Goal: Information Seeking & Learning: Learn about a topic

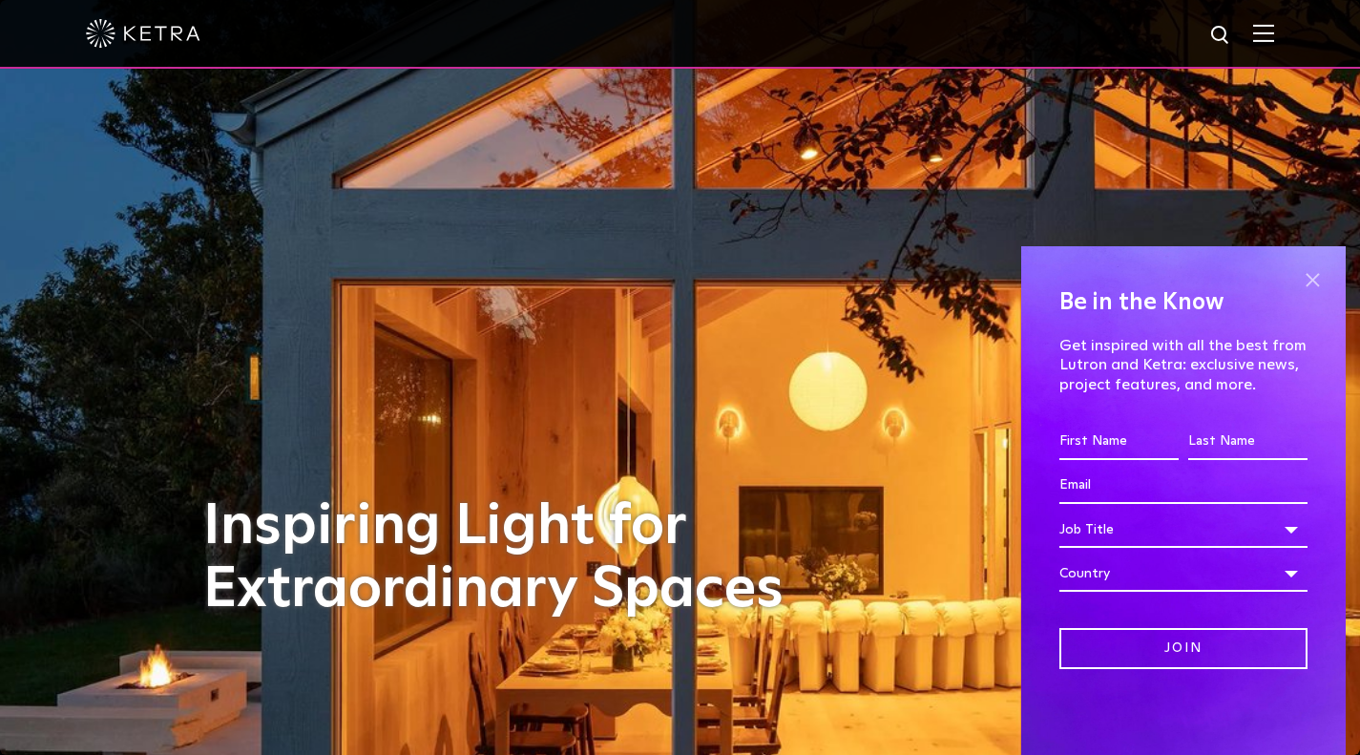
click at [1314, 277] on span at bounding box center [1312, 279] width 29 height 29
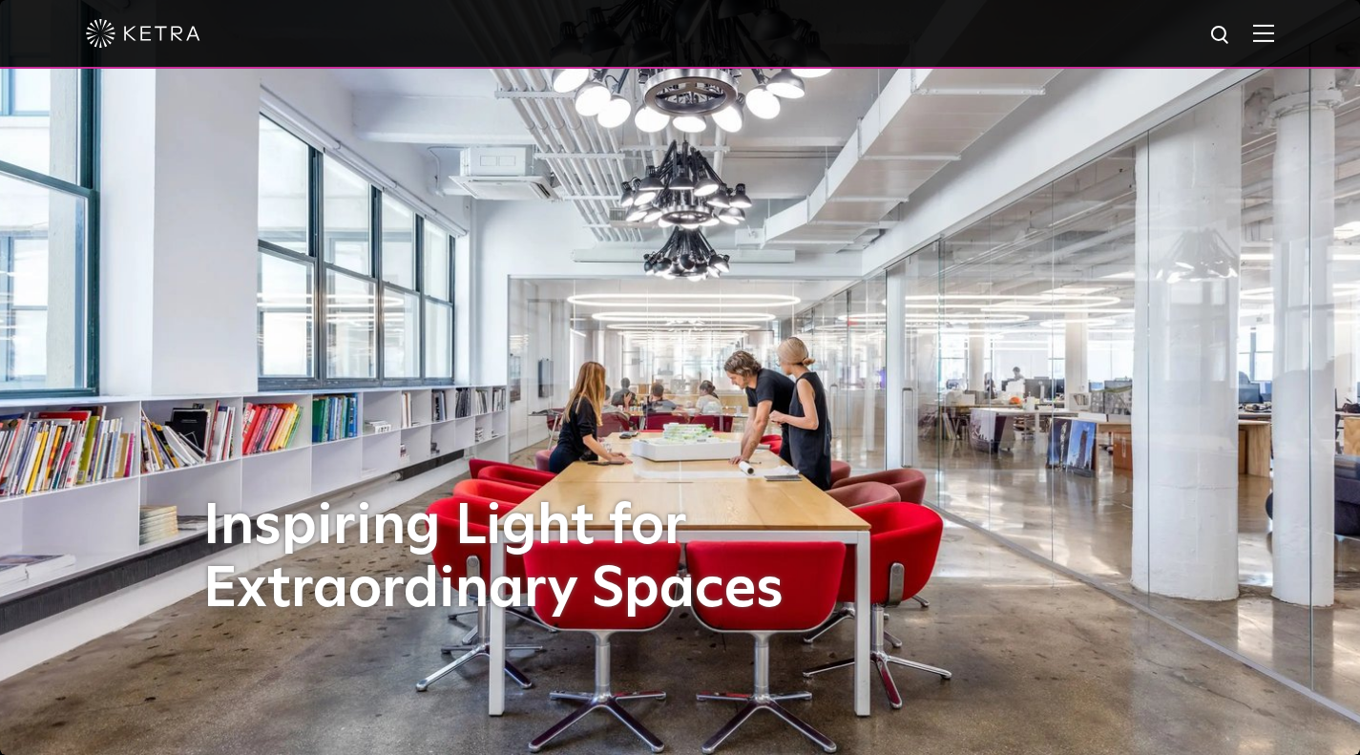
click at [155, 24] on img at bounding box center [143, 33] width 115 height 29
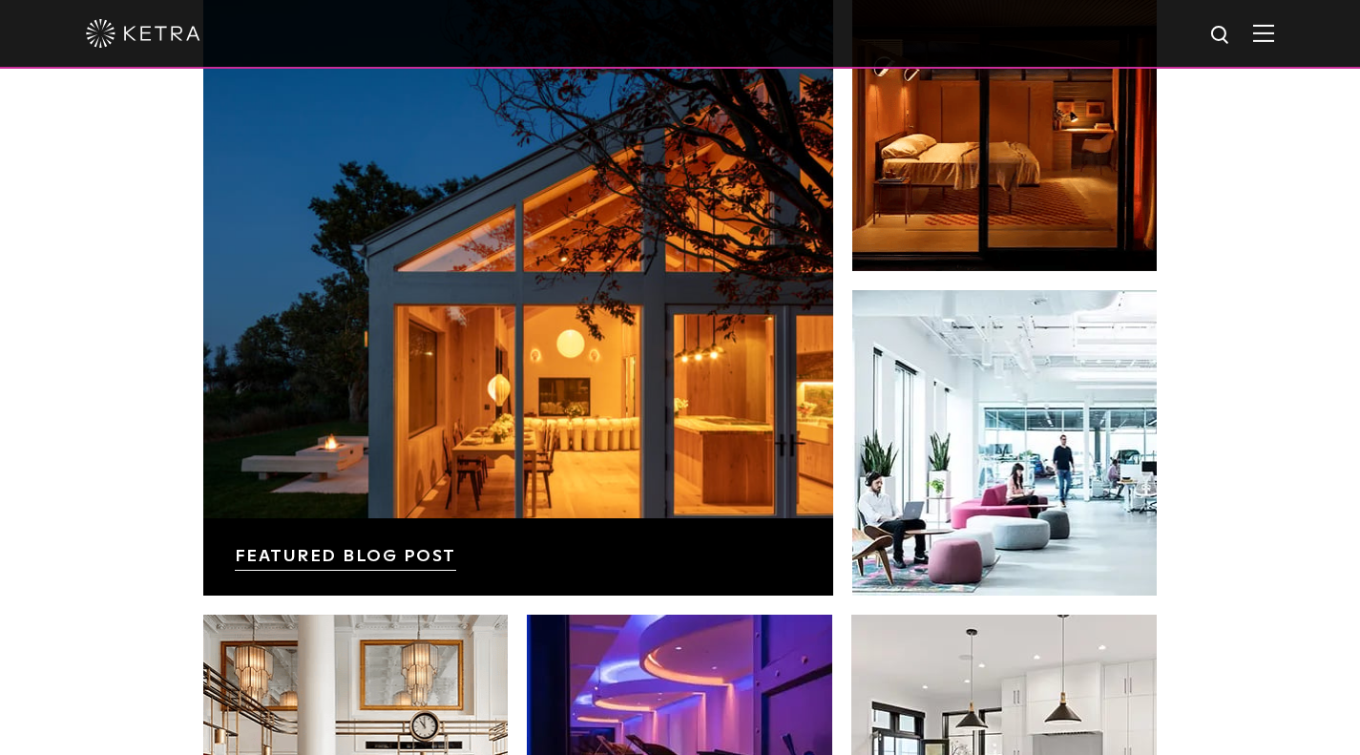
scroll to position [3200, 0]
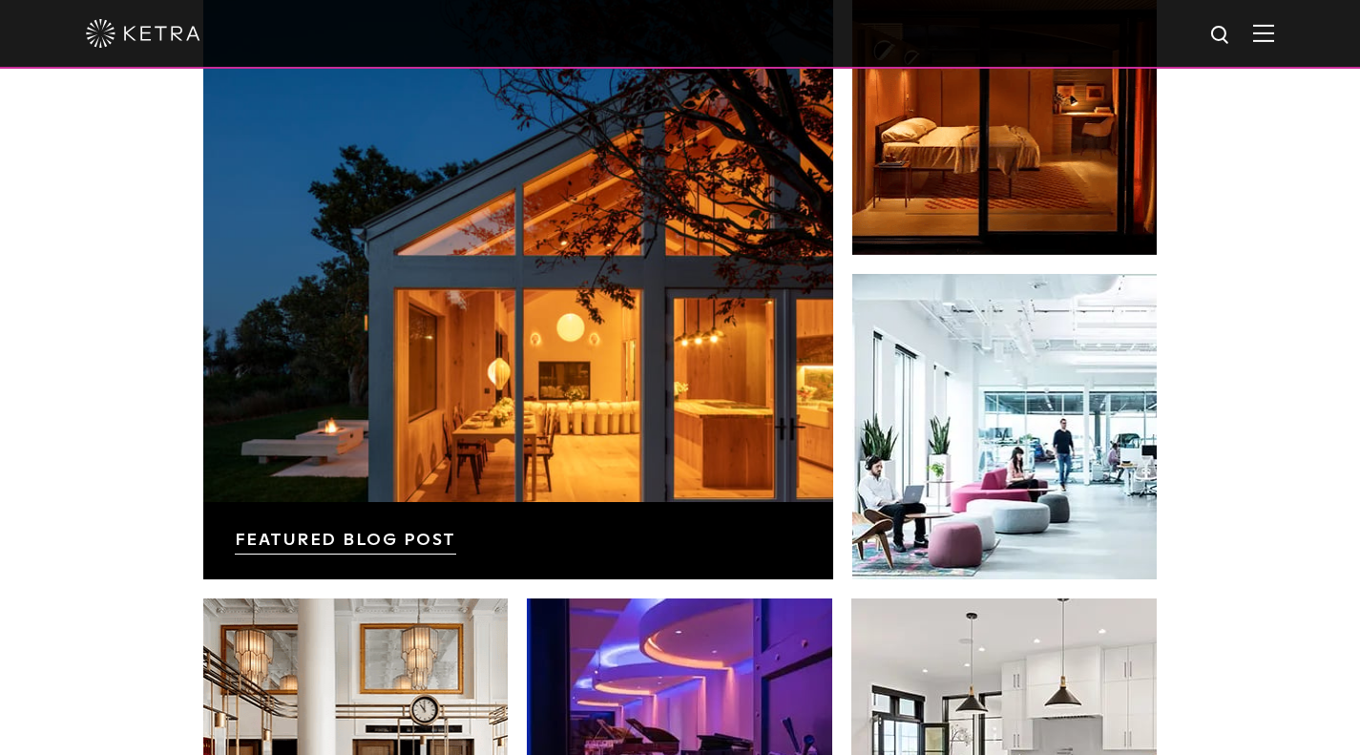
drag, startPoint x: 1368, startPoint y: 94, endPoint x: 1374, endPoint y: 578, distance: 484.0
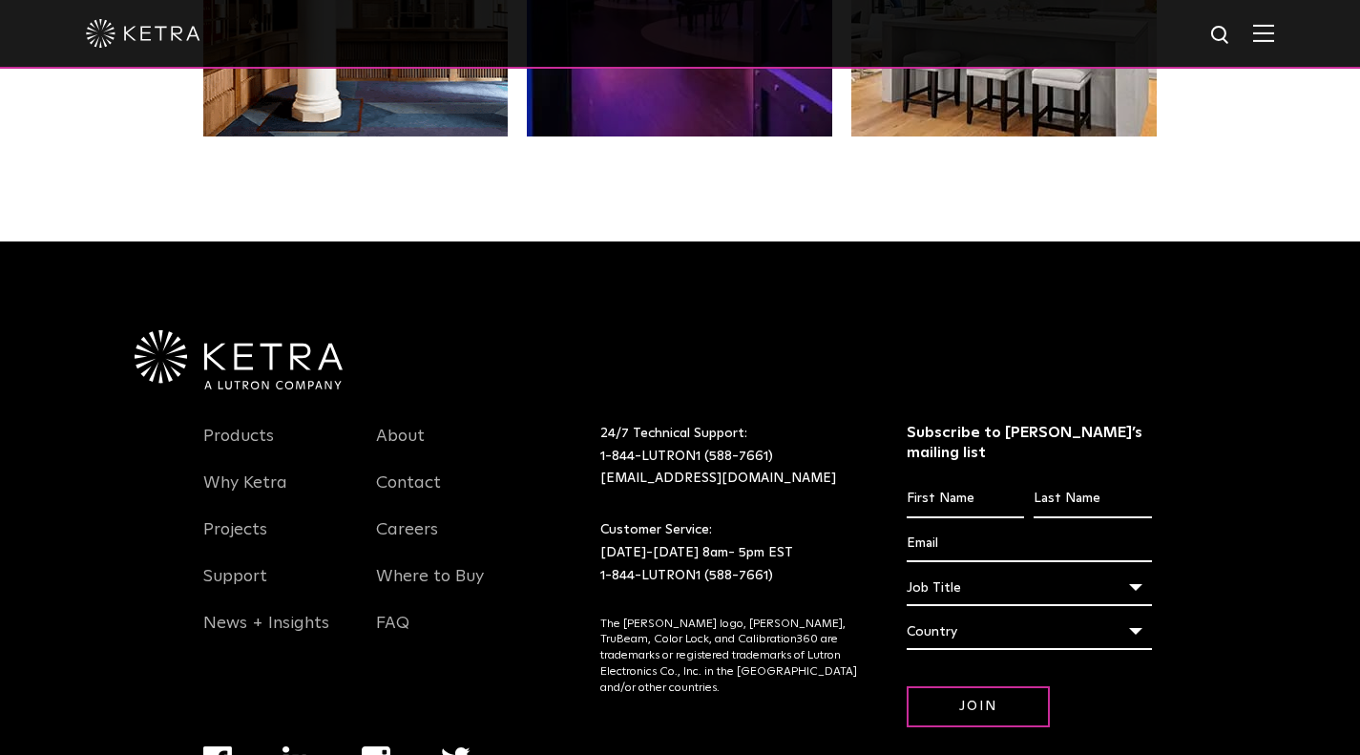
scroll to position [3970, 0]
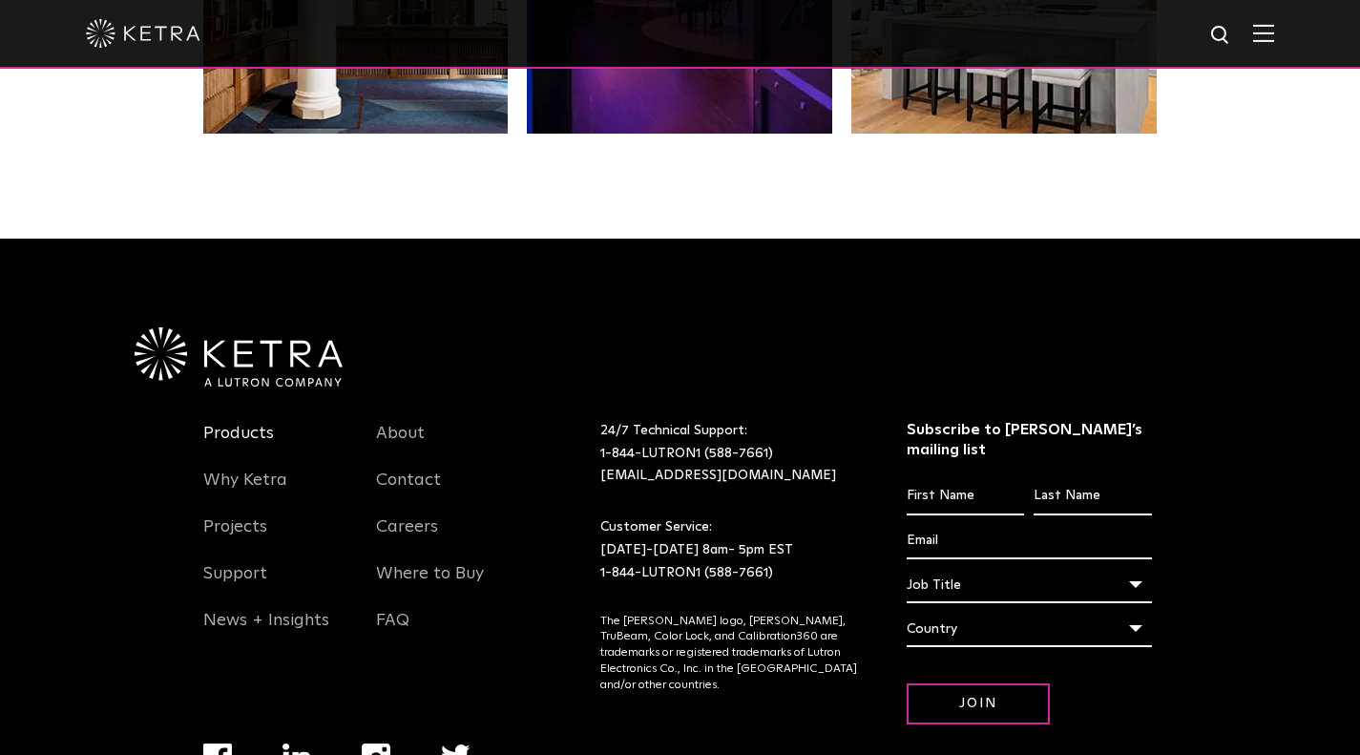
click at [237, 423] on link "Products" at bounding box center [238, 445] width 71 height 44
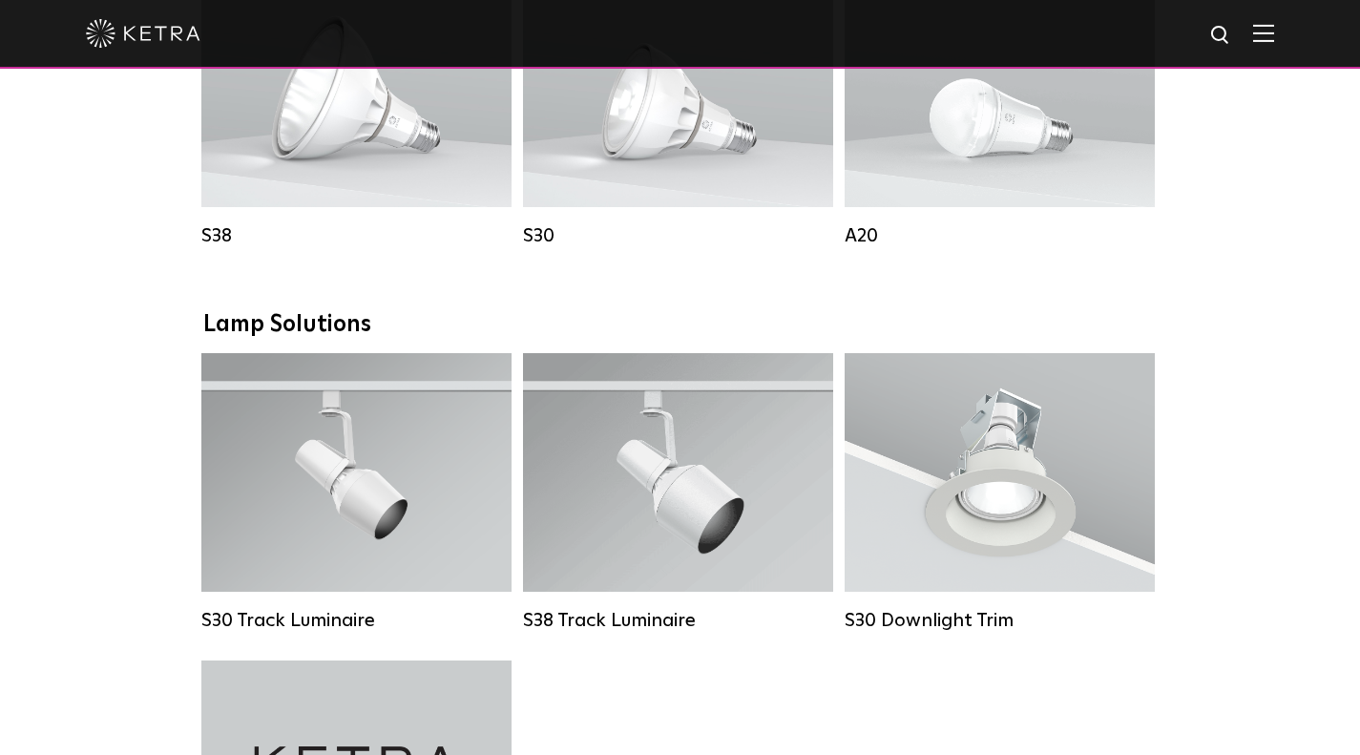
scroll to position [1522, 0]
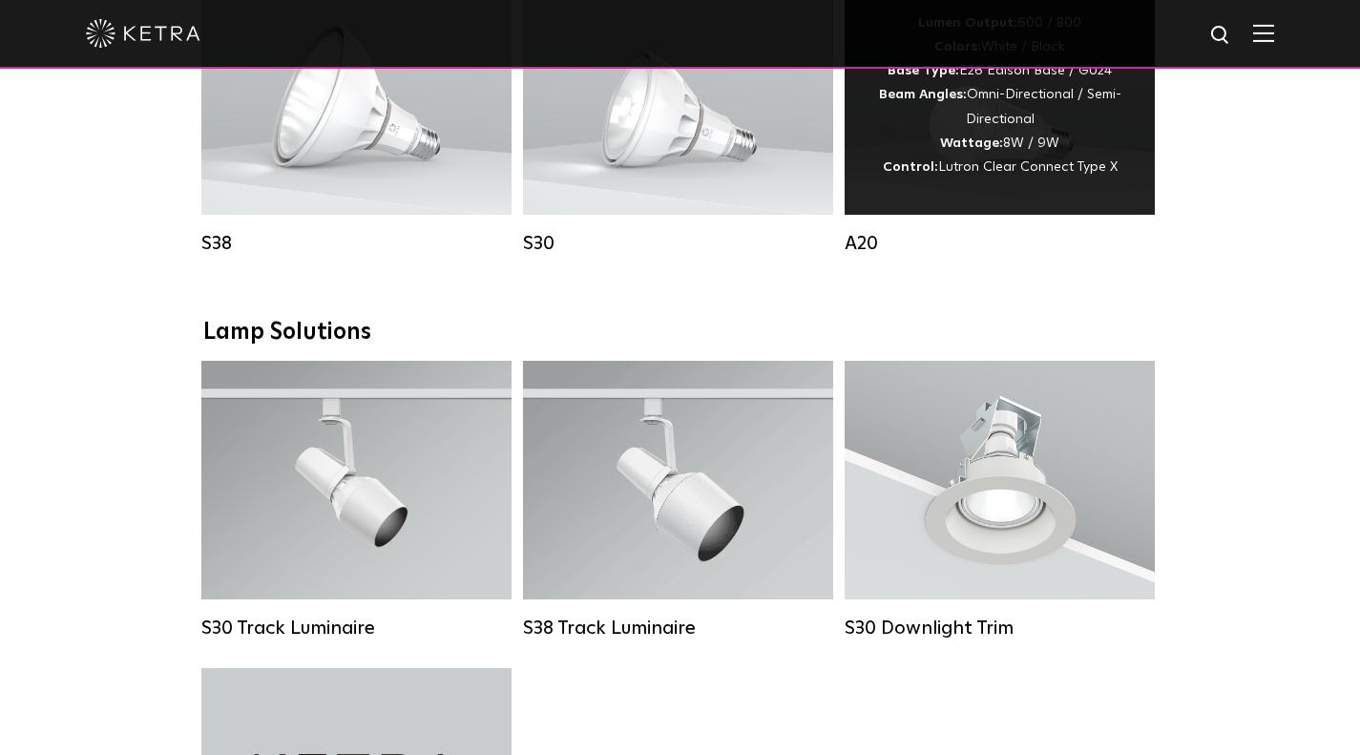
click at [1105, 155] on div "Lumen Output: 600 / 800 Colors: White / Black Base Type: E26 Edison Base / GU24…" at bounding box center [999, 95] width 253 height 168
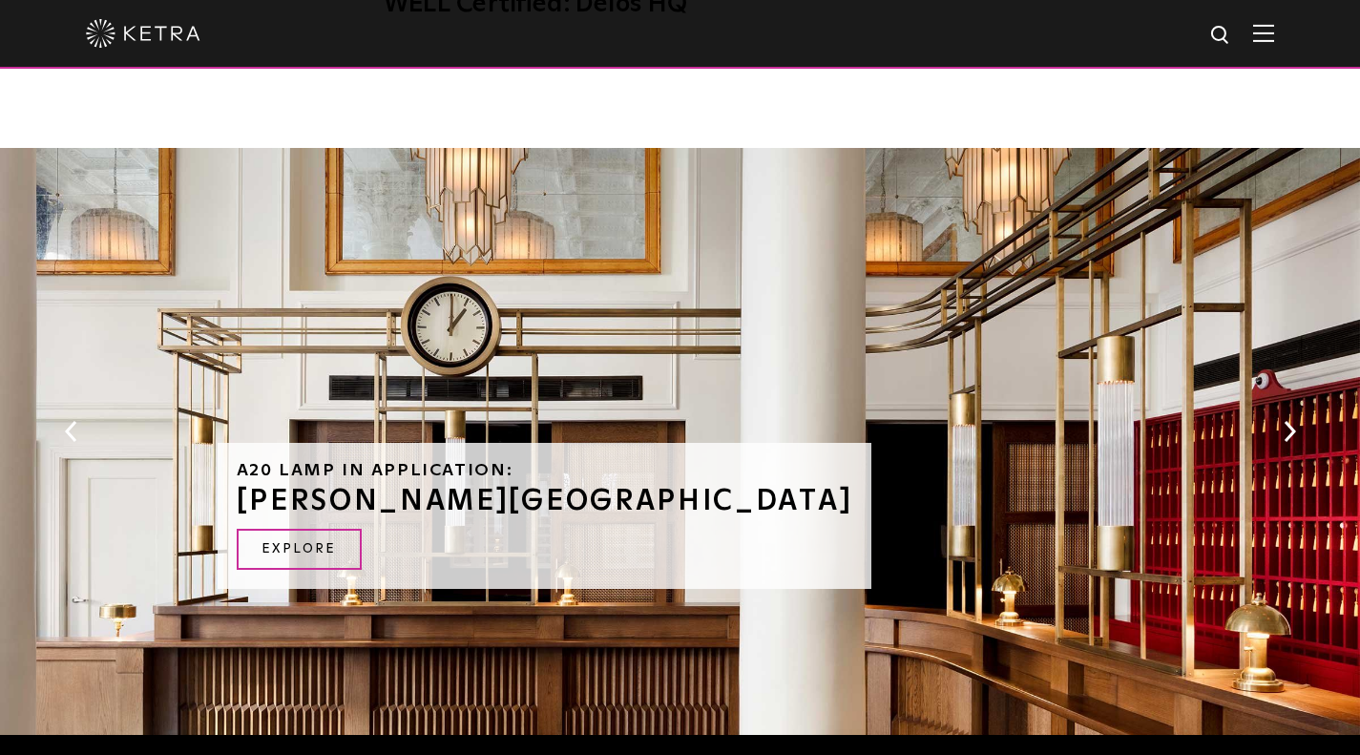
scroll to position [1850, 0]
